Goal: Check status: Check status

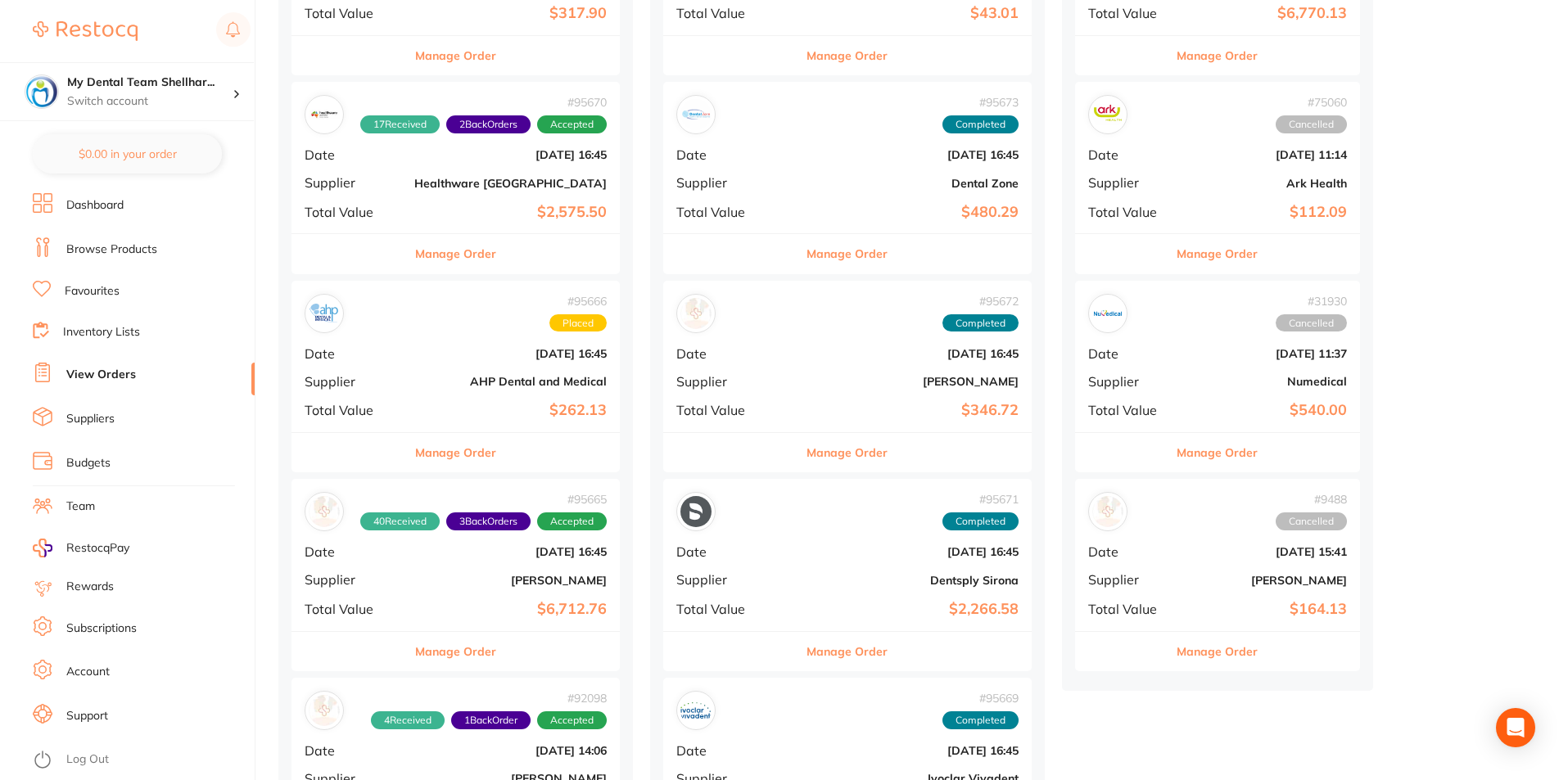
scroll to position [164, 0]
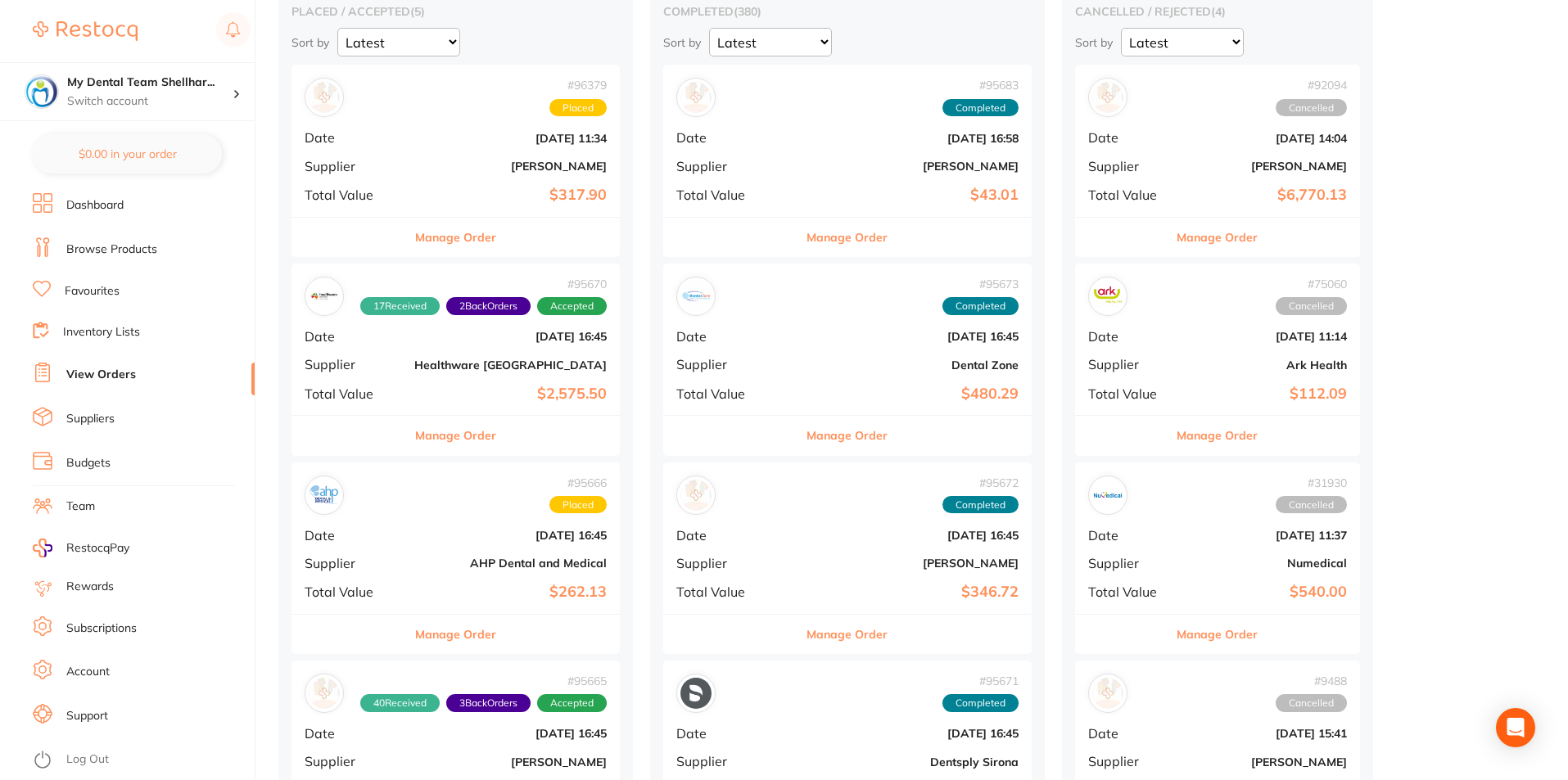
click at [538, 383] on div "# 95670 17 Received 2 Back Orders Accepted Date [DATE] 16:45 Supplier Healthwar…" at bounding box center [455, 339] width 329 height 152
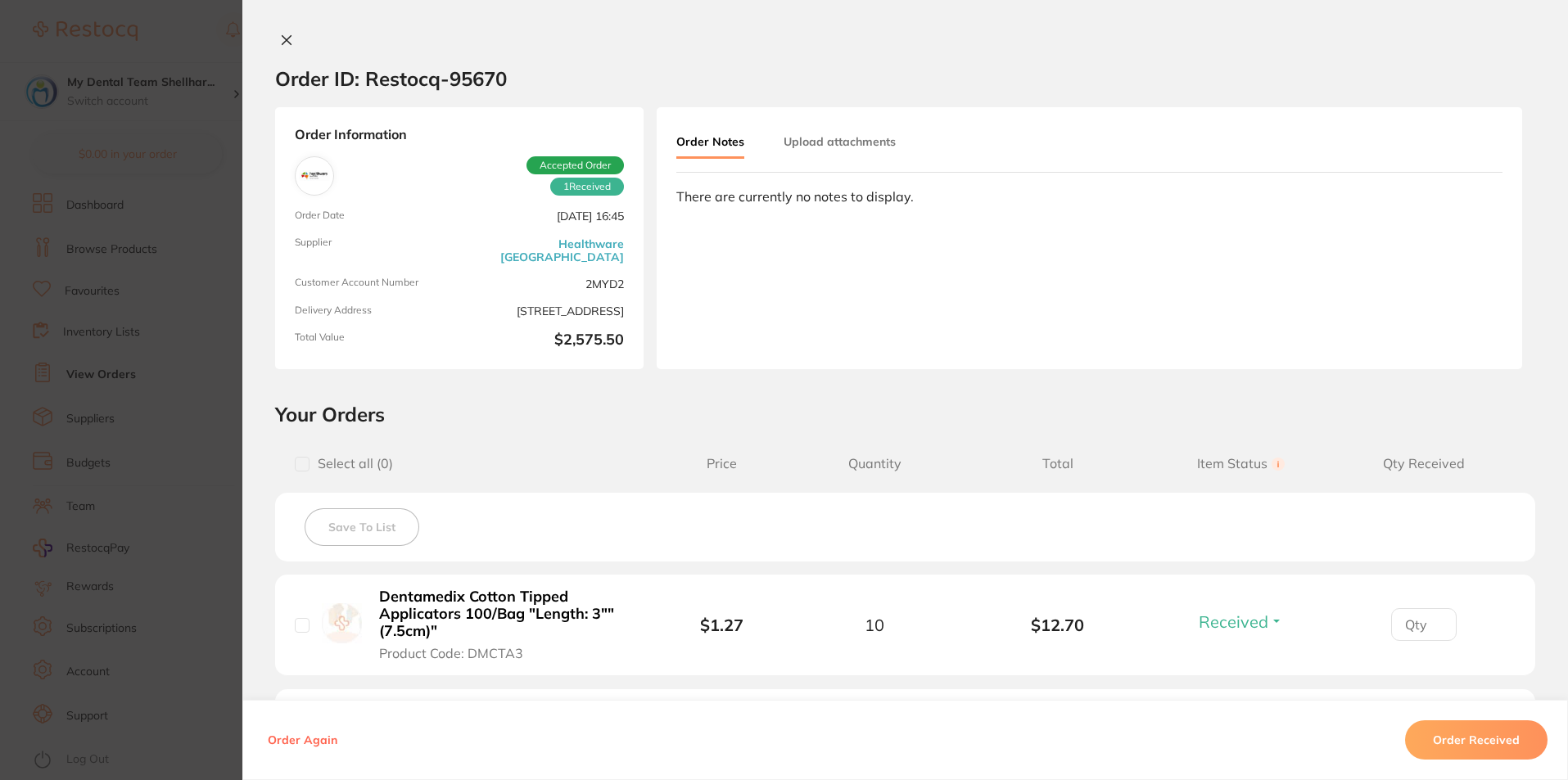
type input "36"
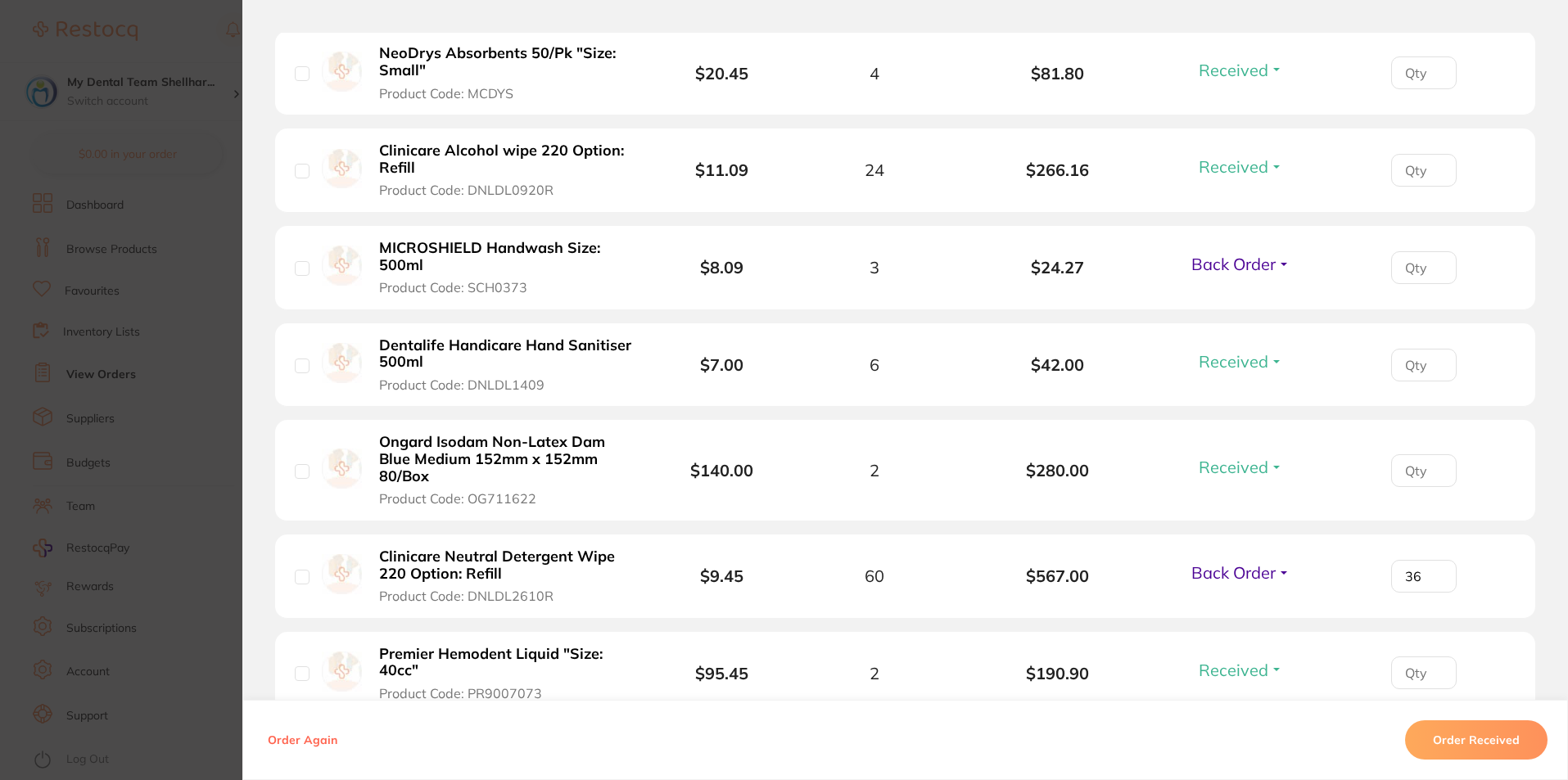
scroll to position [968, 0]
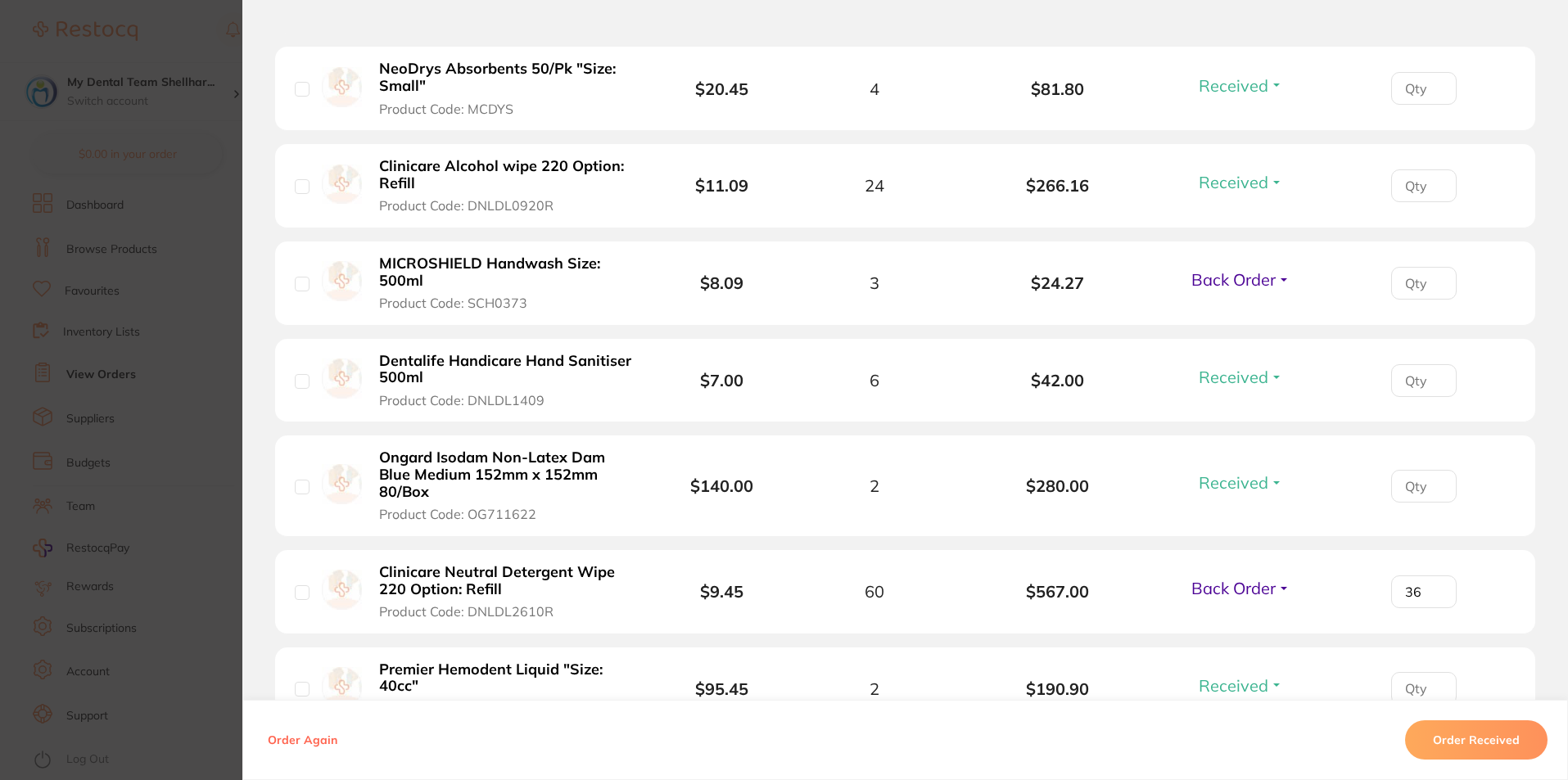
click at [228, 295] on section "Order ID: Restocq- 95670 Order Information 17 Received 2 Back Orders Accepted O…" at bounding box center [784, 390] width 1568 height 780
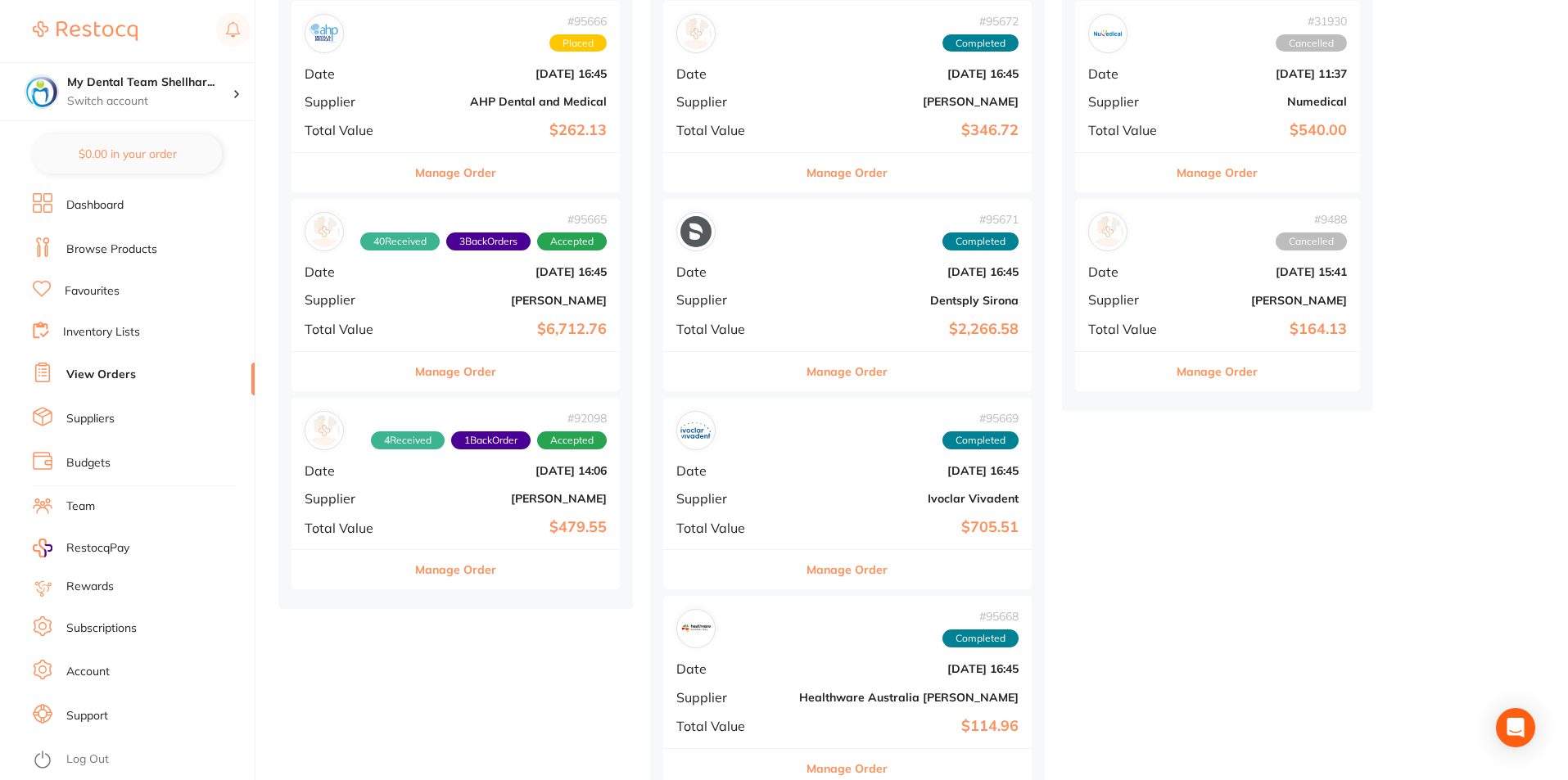
scroll to position [655, 0]
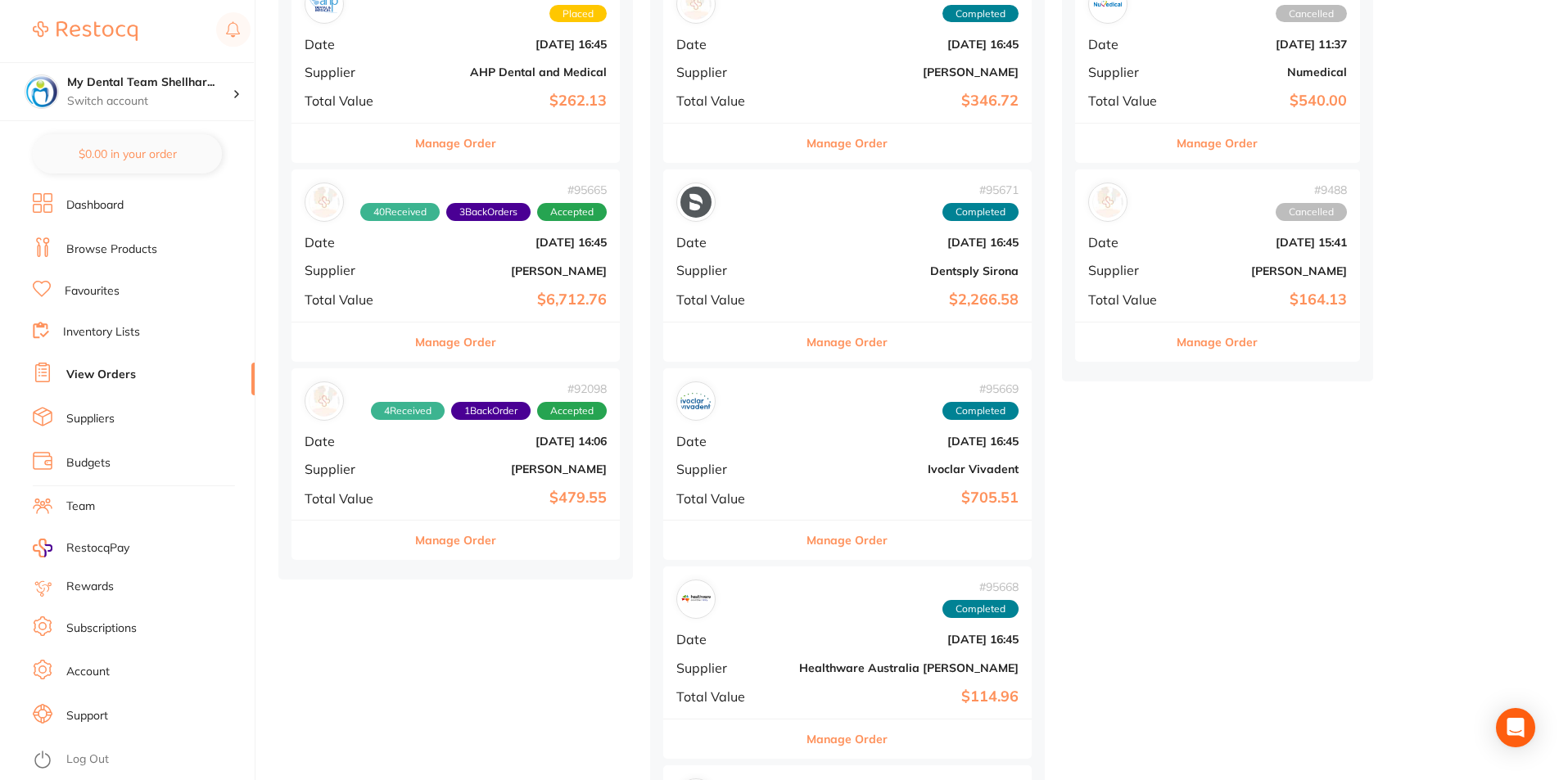
click at [572, 306] on b "$6,712.76" at bounding box center [510, 300] width 192 height 17
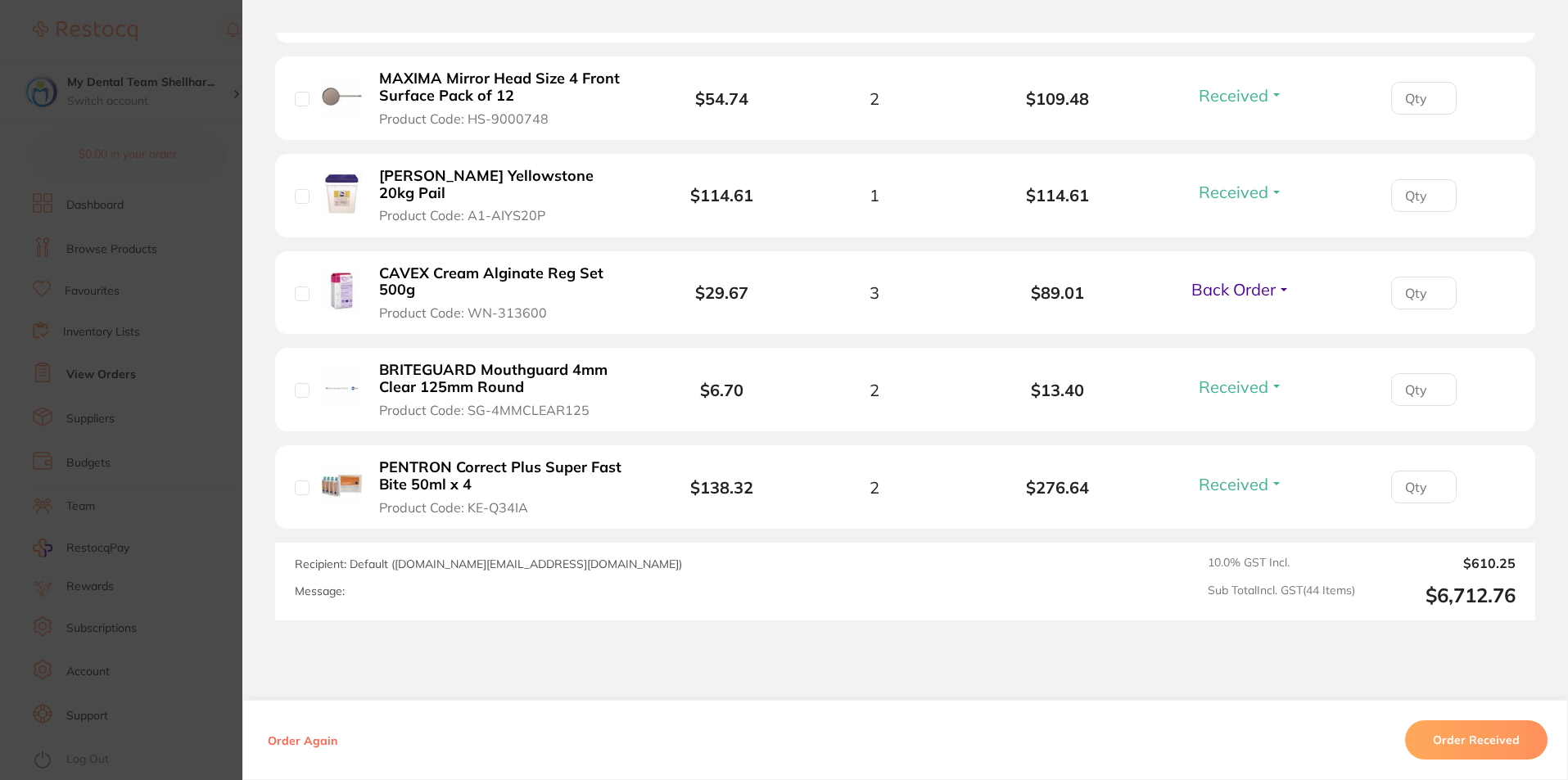
scroll to position [4340, 0]
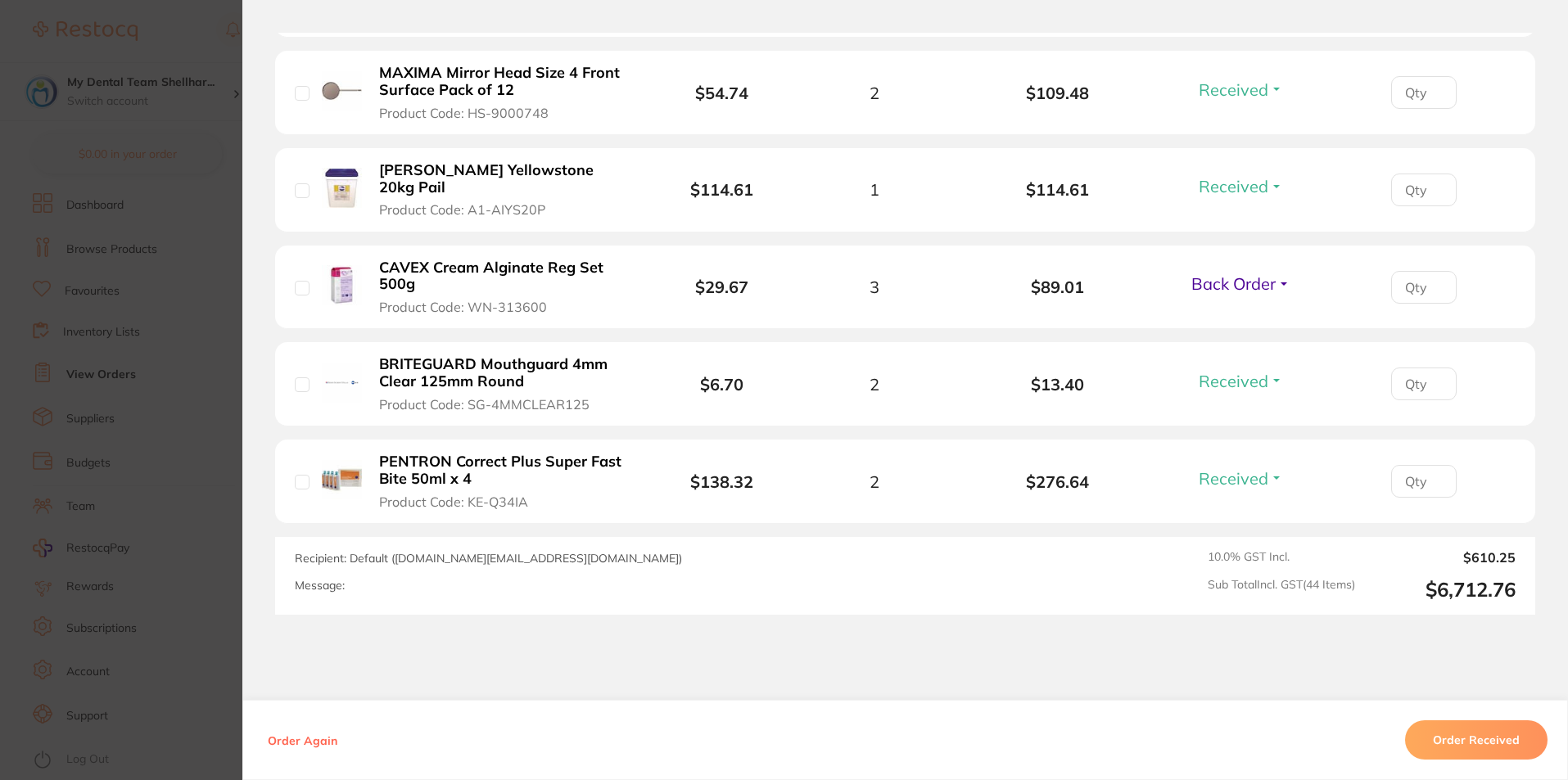
click at [228, 207] on section "Order ID: Restocq- 95665 Order Information 40 Received 3 Back Orders Accepted O…" at bounding box center [784, 390] width 1568 height 780
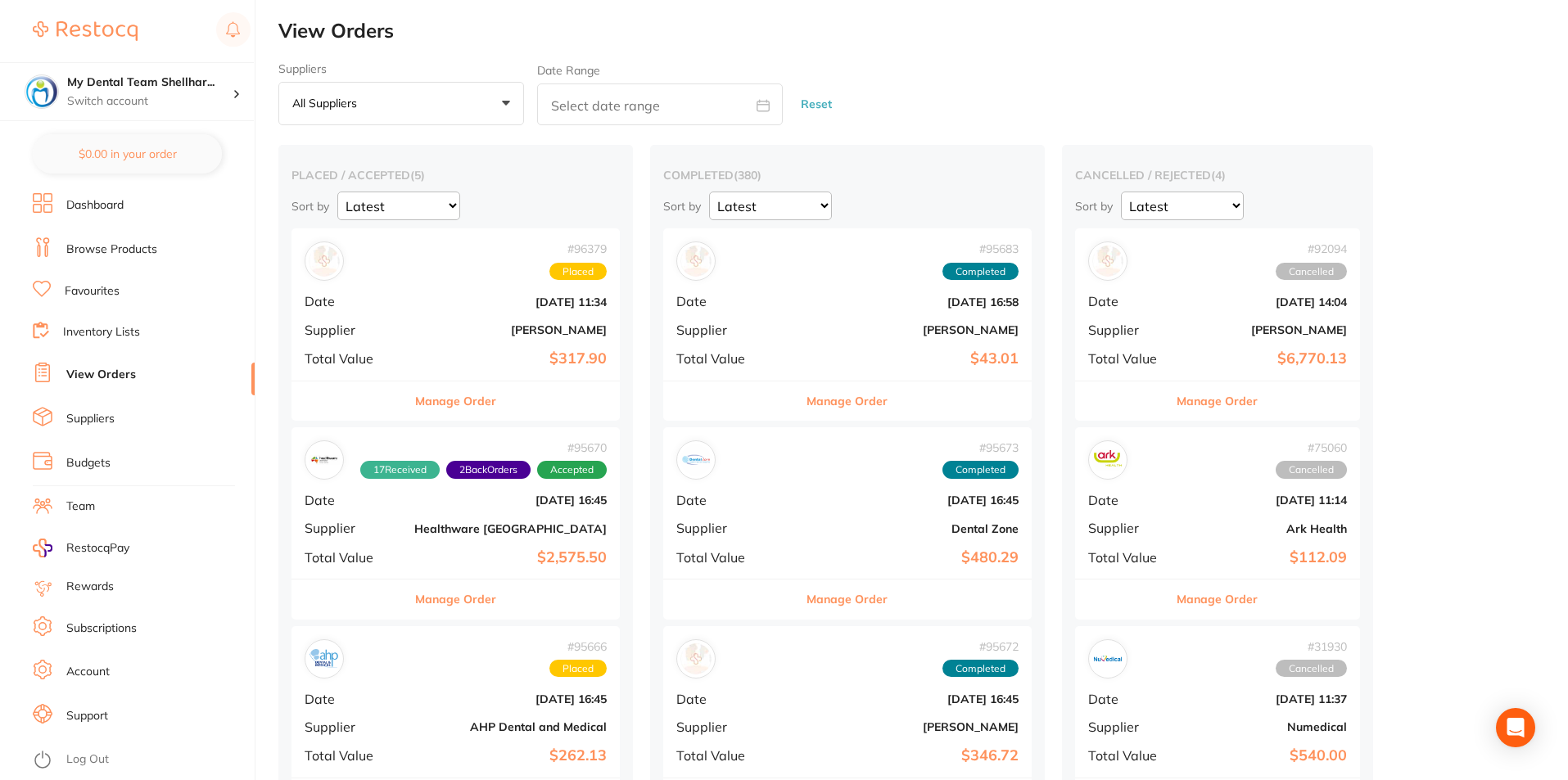
click at [443, 264] on div "# 96379 Placed" at bounding box center [455, 261] width 302 height 39
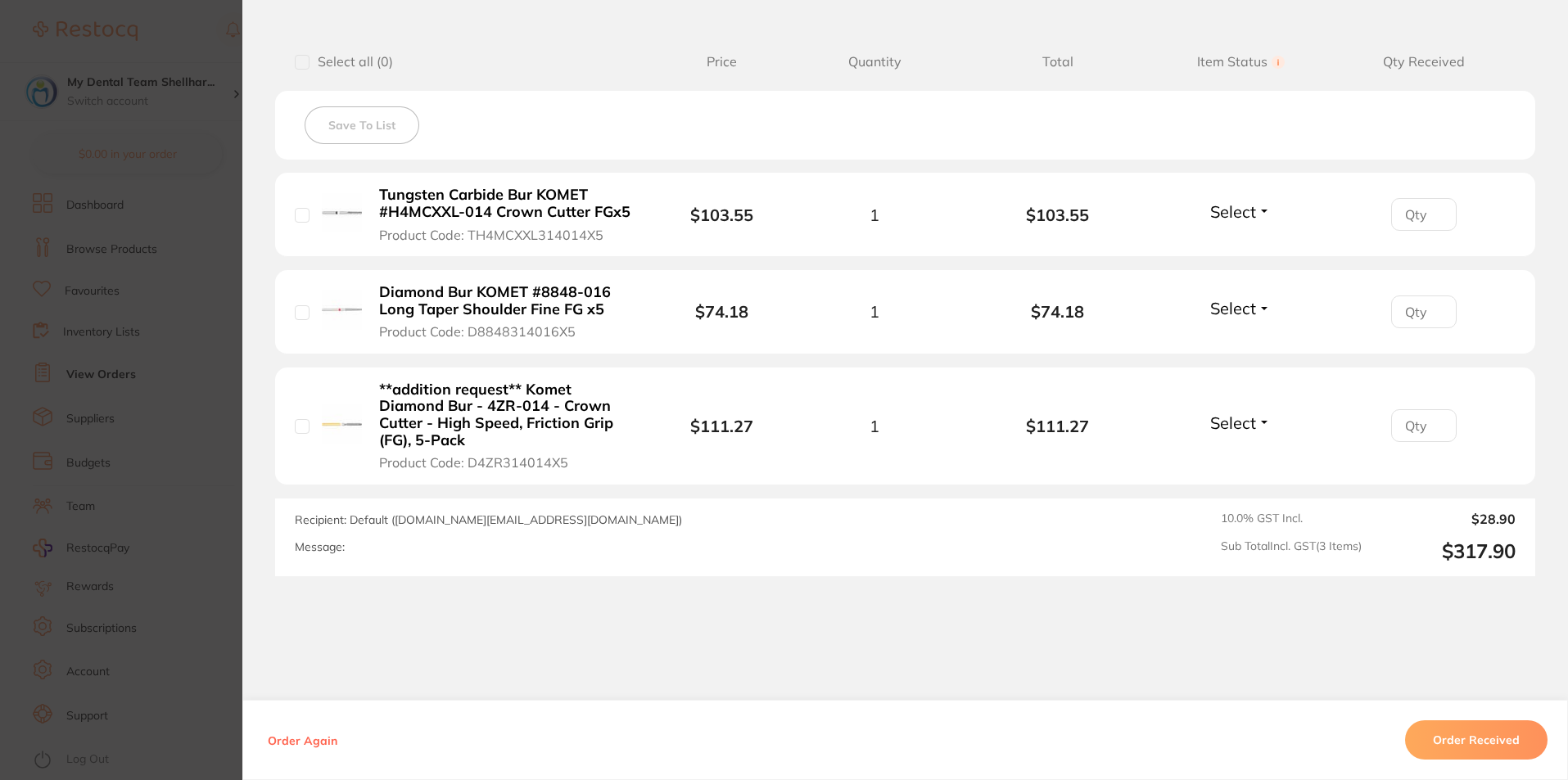
scroll to position [442, 0]
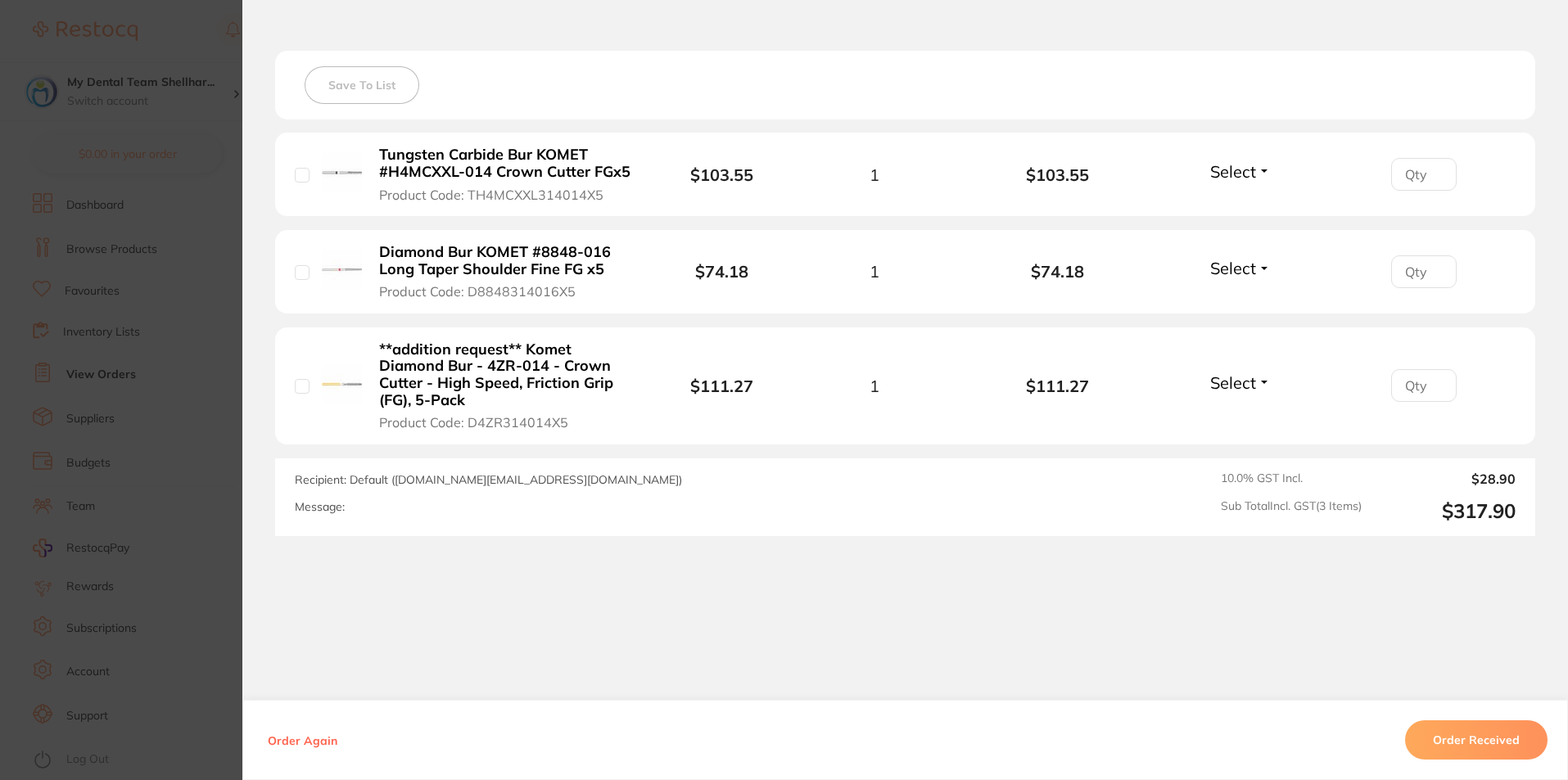
click at [216, 315] on section "Order ID: Restocq- 96379 Order Information Accepted Order Order Date [DATE] 11:…" at bounding box center [784, 390] width 1568 height 780
